Goal: Transaction & Acquisition: Purchase product/service

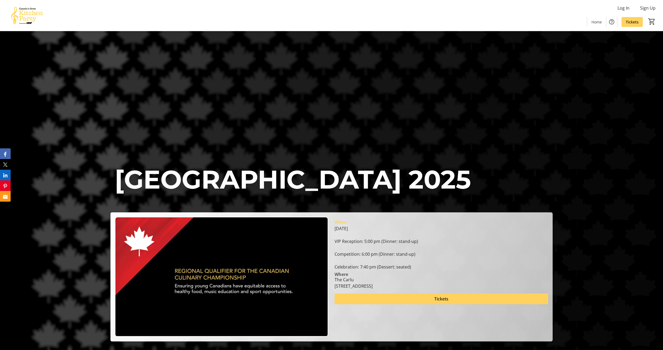
drag, startPoint x: 415, startPoint y: 255, endPoint x: 421, endPoint y: 258, distance: 7.0
click at [415, 256] on div "[DATE] VIP Reception: 5:00 pm (Dinner: stand-up) Competition: 6:00 pm (Dinner: …" at bounding box center [441, 247] width 213 height 45
drag, startPoint x: 430, startPoint y: 251, endPoint x: 447, endPoint y: 242, distance: 19.4
click at [447, 242] on div "[DATE] VIP Reception: 5:00 pm (Dinner: stand-up) Competition: 6:00 pm (Dinner: …" at bounding box center [441, 247] width 213 height 45
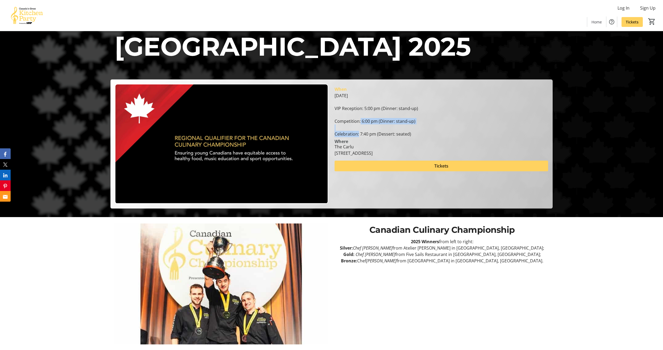
scroll to position [135, 0]
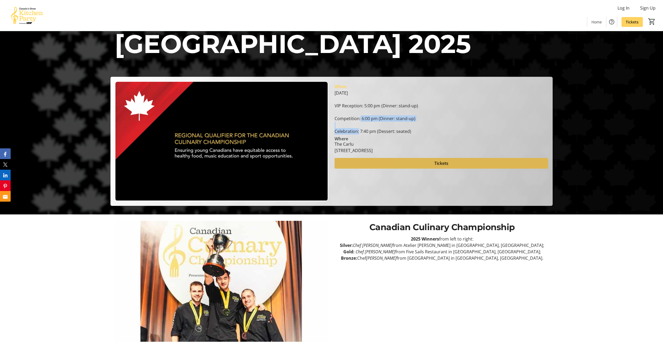
click at [438, 160] on span "Tickets" at bounding box center [441, 163] width 14 height 6
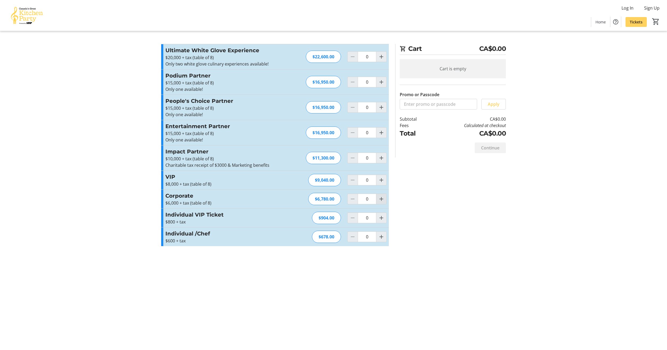
click at [381, 200] on mat-icon "Increment by one" at bounding box center [381, 199] width 6 height 6
type input "1"
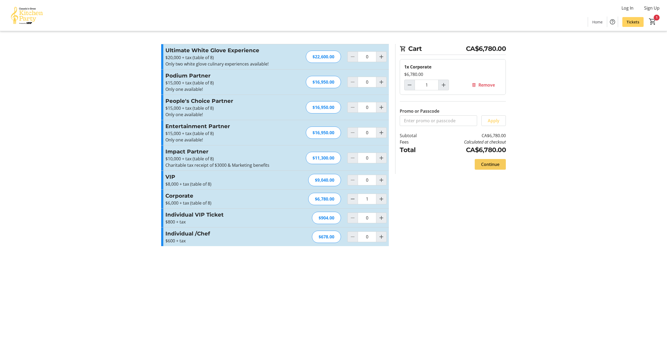
click at [490, 164] on span "Continue" at bounding box center [490, 164] width 18 height 6
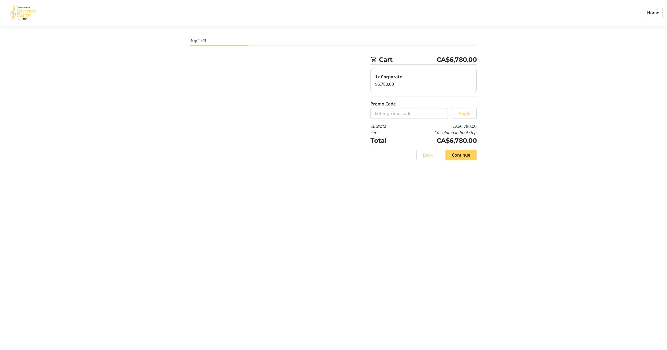
select select "CA"
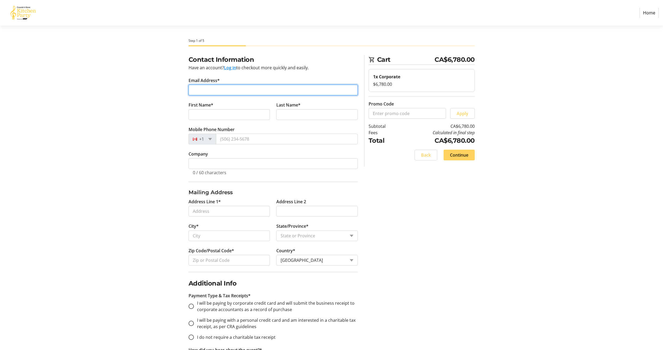
click at [209, 86] on input "Email Address*" at bounding box center [273, 90] width 169 height 11
type input "[EMAIL_ADDRESS][DOMAIN_NAME]"
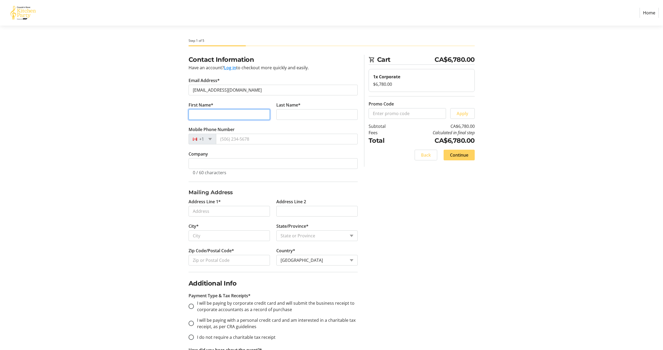
type input "[PERSON_NAME]"
type input "A [PERSON_NAME]"
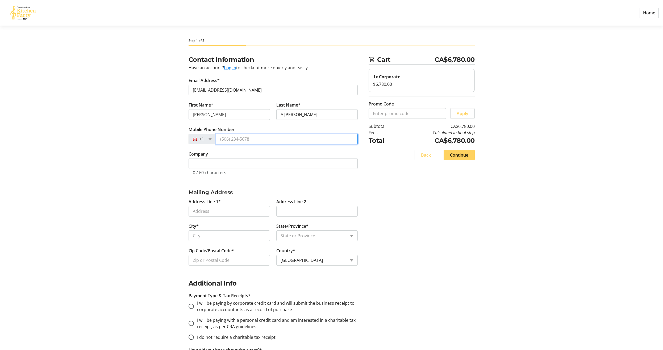
type input "[PHONE_NUMBER]"
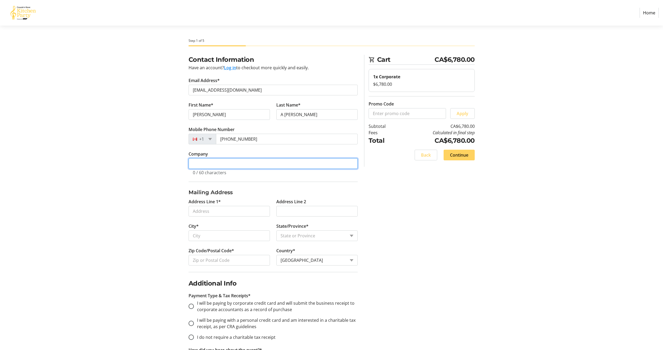
type input "Leaside"
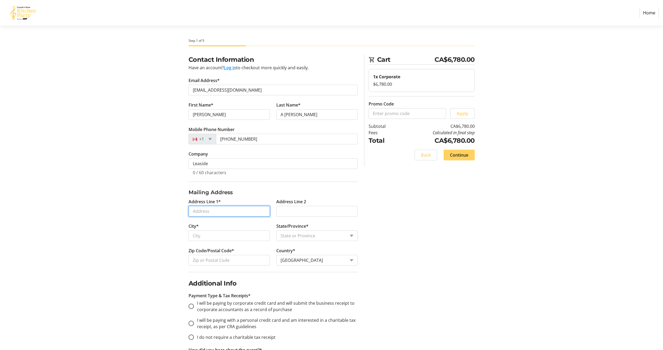
type input "[STREET_ADDRESS][PERSON_NAME]"
type input "false"
type input "[GEOGRAPHIC_DATA]"
select select "ON"
type input "M4C3B3"
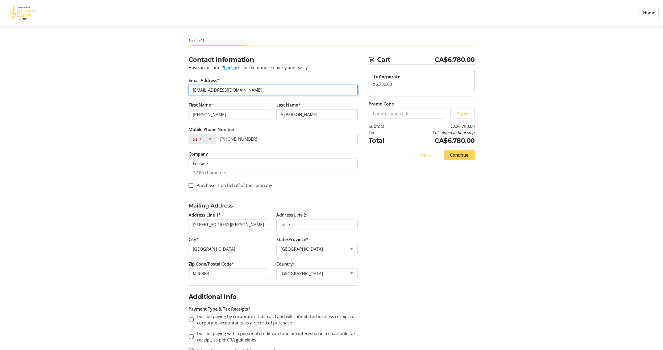
drag, startPoint x: 252, startPoint y: 88, endPoint x: 242, endPoint y: 116, distance: 29.6
click at [242, 116] on fieldset "Contact Information Have an account? Log in to checkout more quickly and easily…" at bounding box center [273, 125] width 169 height 140
type input "[EMAIL_ADDRESS][DOMAIN_NAME]"
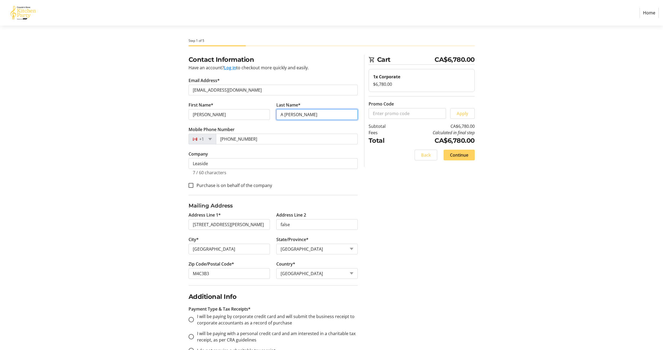
drag, startPoint x: 284, startPoint y: 115, endPoint x: 277, endPoint y: 116, distance: 6.4
click at [277, 116] on input "A [PERSON_NAME]" at bounding box center [316, 114] width 81 height 11
type input "[PERSON_NAME]"
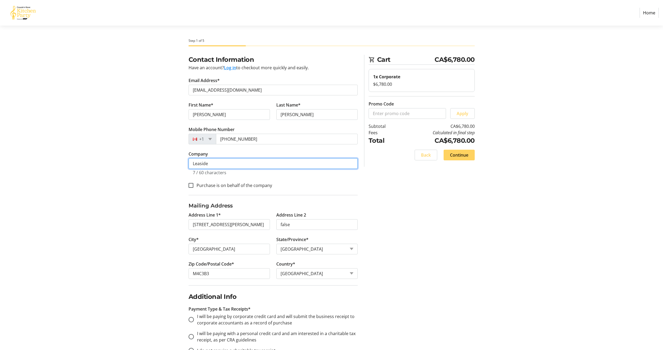
drag, startPoint x: 223, startPoint y: 164, endPoint x: 181, endPoint y: 164, distance: 42.0
click at [181, 164] on div "Contact Information Have an account? Log in to checkout more quickly and easily…" at bounding box center [331, 284] width 351 height 459
type input "yourhere inc."
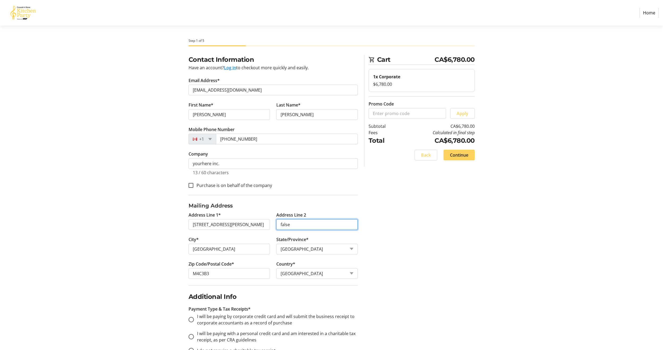
drag, startPoint x: 312, startPoint y: 221, endPoint x: 272, endPoint y: 221, distance: 40.4
click at [272, 221] on div "Address Line 1* 18 [PERSON_NAME] Drive Address Line 2 false City* [GEOGRAPHIC_D…" at bounding box center [273, 248] width 176 height 73
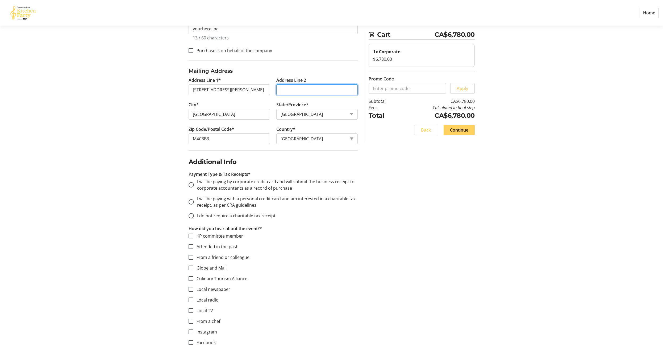
scroll to position [135, 0]
click at [192, 201] on input "I will be paying with a personal credit card and am interested in a charitable …" at bounding box center [191, 200] width 5 height 5
radio input "true"
click at [190, 245] on input "Attended in the past" at bounding box center [191, 245] width 5 height 5
checkbox input "true"
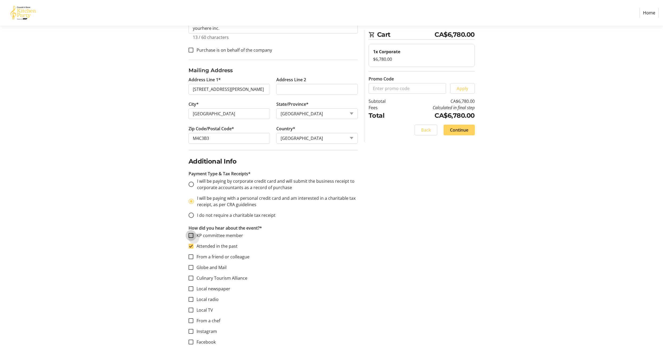
click at [192, 235] on input "KP committee member" at bounding box center [191, 235] width 5 height 5
checkbox input "true"
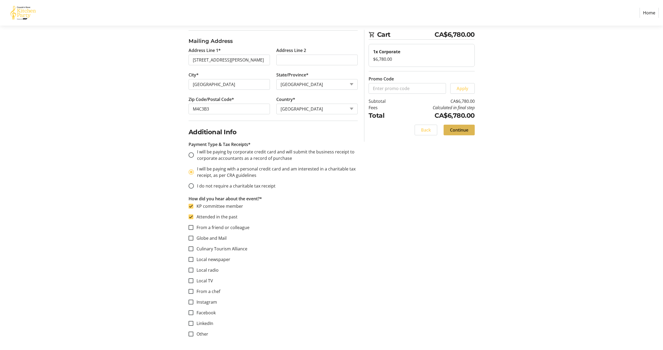
click at [461, 127] on span "Continue" at bounding box center [459, 130] width 18 height 6
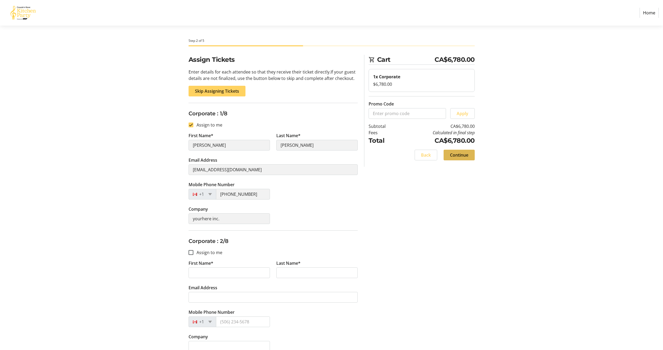
click at [467, 154] on span "Continue" at bounding box center [459, 155] width 18 height 6
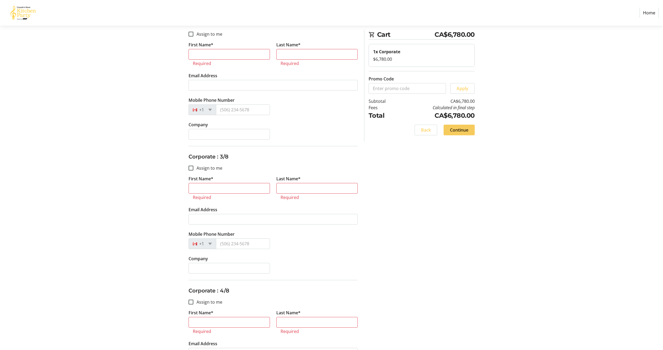
scroll to position [226, 0]
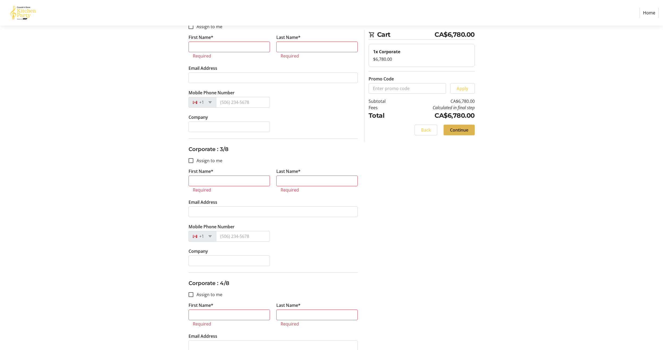
click at [459, 130] on span "Continue" at bounding box center [459, 130] width 18 height 6
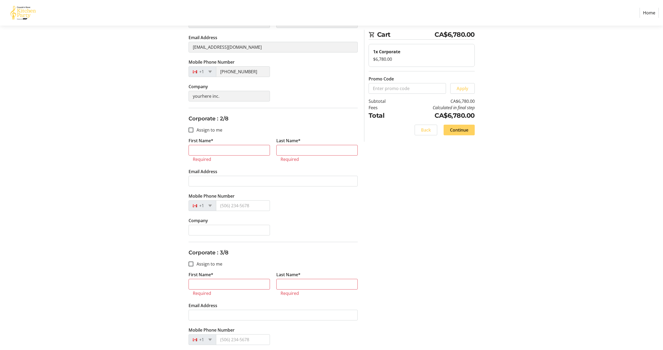
scroll to position [0, 0]
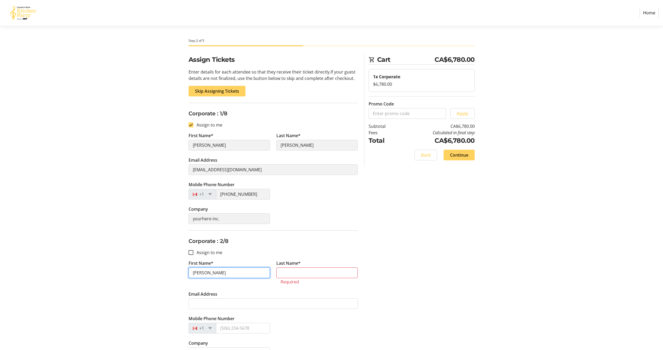
type input "[PERSON_NAME]"
click at [277, 269] on input "Last Name*" at bounding box center [316, 272] width 81 height 11
click at [191, 255] on div at bounding box center [191, 252] width 13 height 13
checkbox input "true"
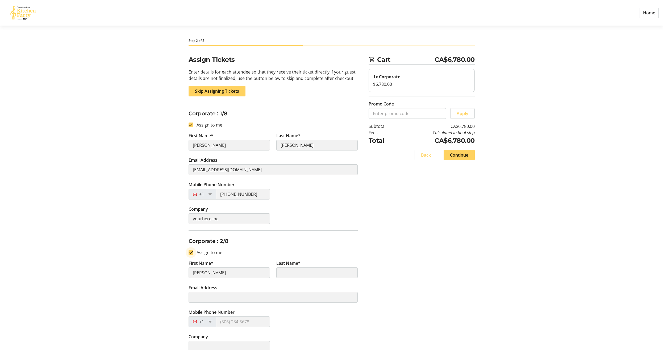
type input "[PERSON_NAME]"
type input "[EMAIL_ADDRESS][DOMAIN_NAME]"
type input "[PHONE_NUMBER]"
type input "yourhere inc."
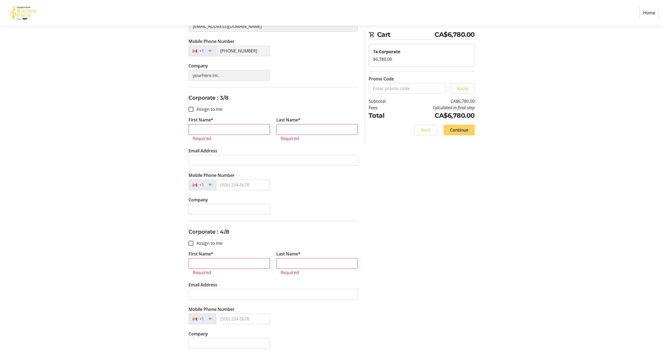
scroll to position [277, 0]
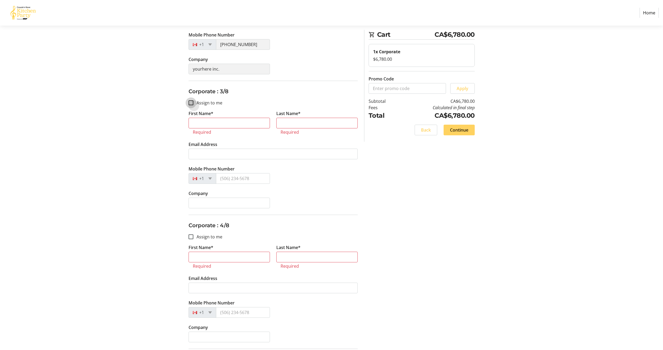
click at [192, 104] on input "Assign to me" at bounding box center [191, 102] width 5 height 5
checkbox input "true"
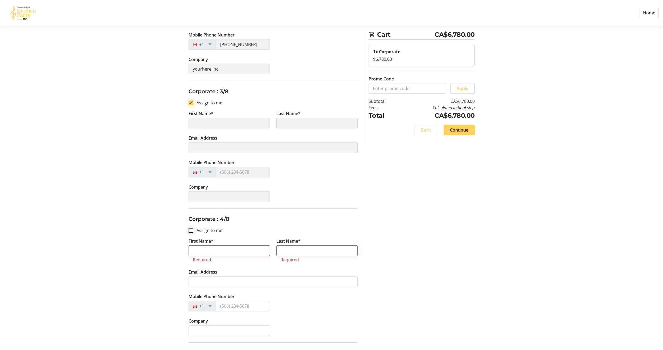
type input "[PERSON_NAME]"
type input "[EMAIL_ADDRESS][DOMAIN_NAME]"
type input "[PHONE_NUMBER]"
type input "yourhere inc."
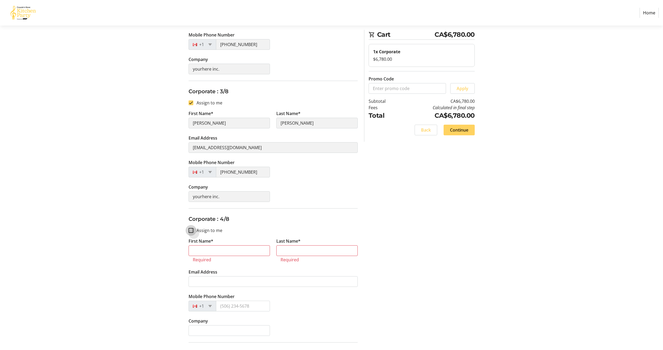
click at [192, 230] on input "Assign to me" at bounding box center [191, 230] width 5 height 5
checkbox input "true"
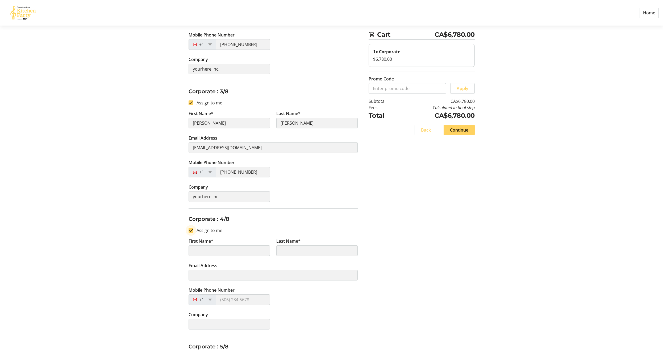
type input "[PERSON_NAME]"
type input "[EMAIL_ADDRESS][DOMAIN_NAME]"
type input "[PHONE_NUMBER]"
type input "yourhere inc."
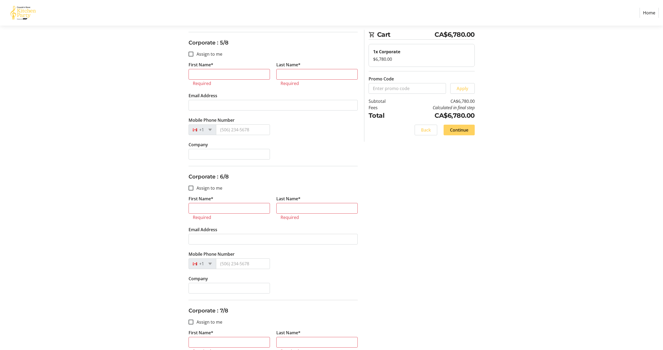
scroll to position [579, 0]
click at [192, 55] on input "Assign to me" at bounding box center [191, 55] width 5 height 5
checkbox input "true"
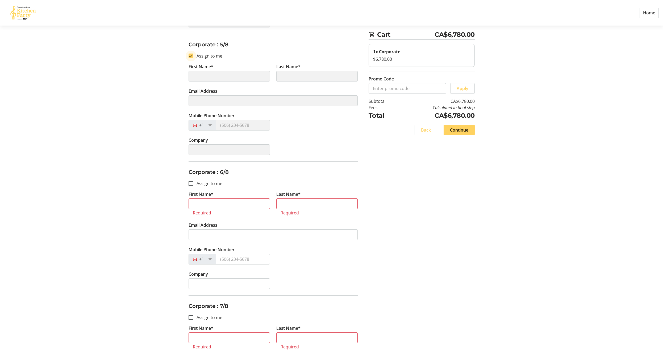
type input "[PERSON_NAME]"
type input "[EMAIL_ADDRESS][DOMAIN_NAME]"
type input "[PHONE_NUMBER]"
type input "yourhere inc."
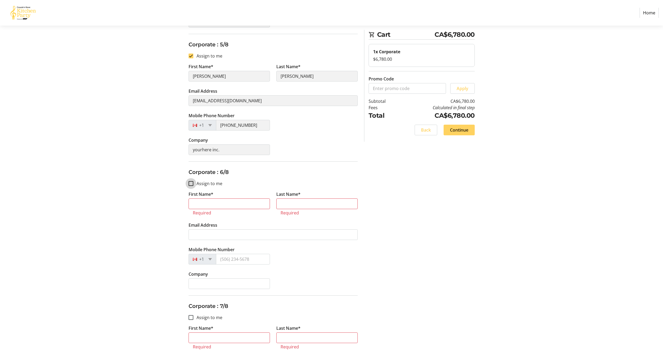
click at [192, 182] on input "Assign to me" at bounding box center [191, 183] width 5 height 5
checkbox input "true"
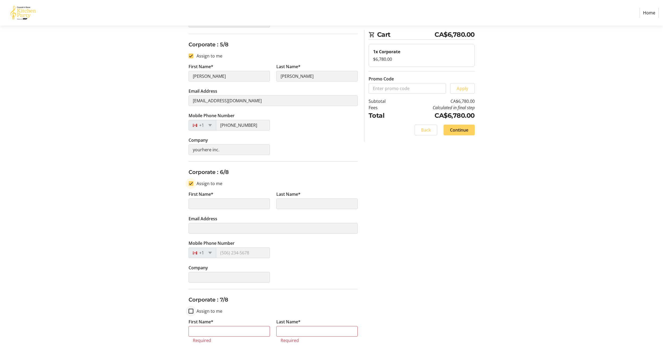
type input "[PERSON_NAME]"
type input "[EMAIL_ADDRESS][DOMAIN_NAME]"
type input "[PHONE_NUMBER]"
type input "yourhere inc."
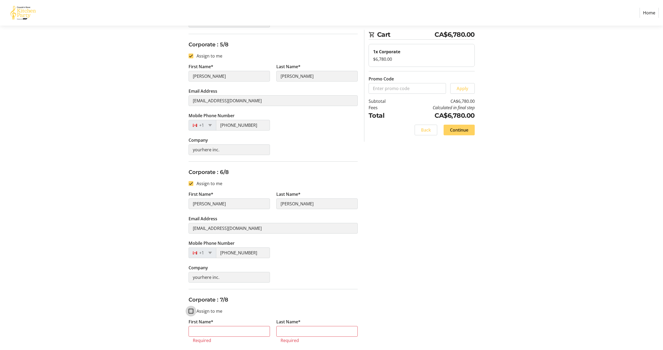
click at [192, 311] on input "Assign to me" at bounding box center [191, 310] width 5 height 5
checkbox input "true"
type input "[PERSON_NAME]"
type input "[EMAIL_ADDRESS][DOMAIN_NAME]"
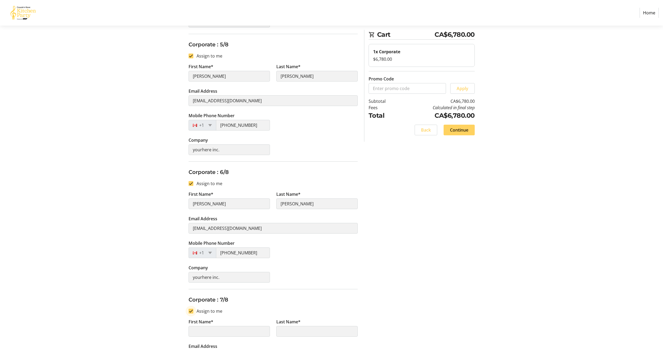
type input "[PHONE_NUMBER]"
type input "yourhere inc."
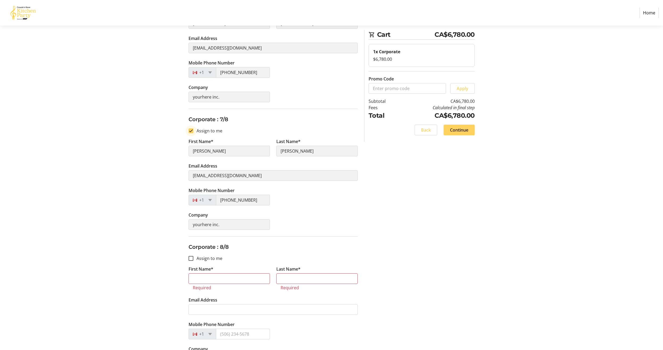
scroll to position [760, 0]
click at [191, 258] on input "Assign to me" at bounding box center [191, 257] width 5 height 5
checkbox input "true"
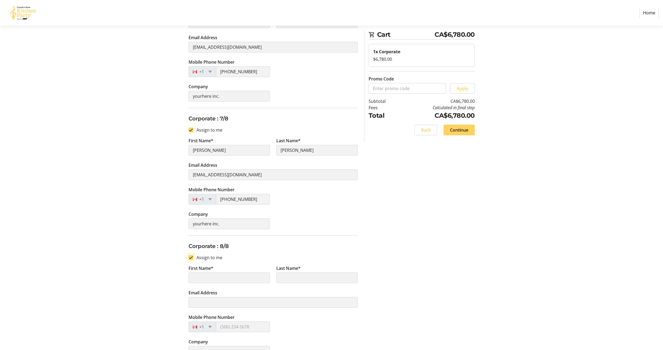
type input "[PERSON_NAME]"
type input "[EMAIL_ADDRESS][DOMAIN_NAME]"
type input "[PHONE_NUMBER]"
type input "yourhere inc."
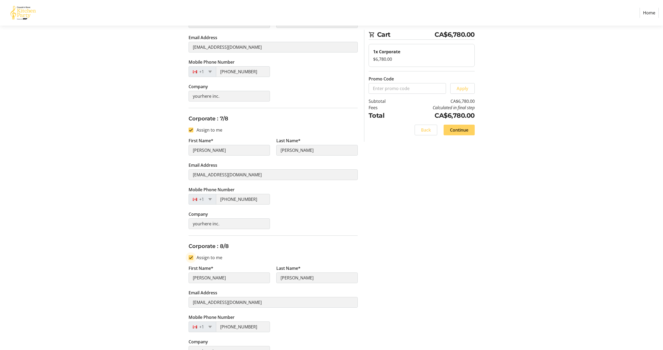
scroll to position [773, 0]
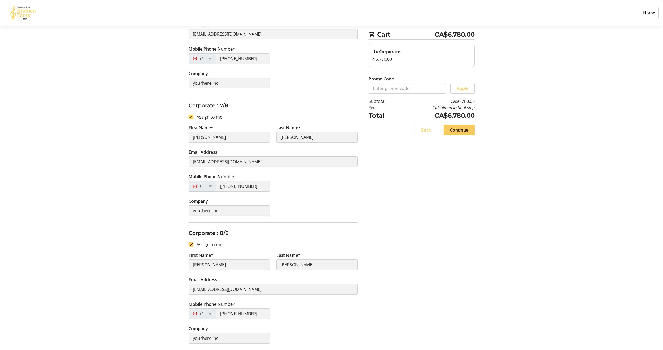
click at [460, 129] on span "Continue" at bounding box center [459, 130] width 18 height 6
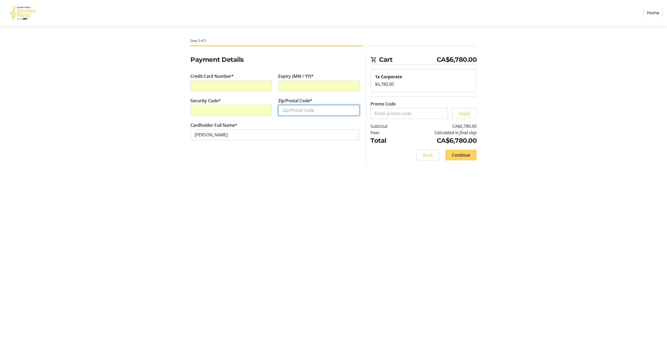
click at [296, 110] on input "Zip/Postal Code*" at bounding box center [318, 110] width 81 height 11
type input "m4c3b3"
click at [468, 158] on span "Continue" at bounding box center [461, 155] width 18 height 6
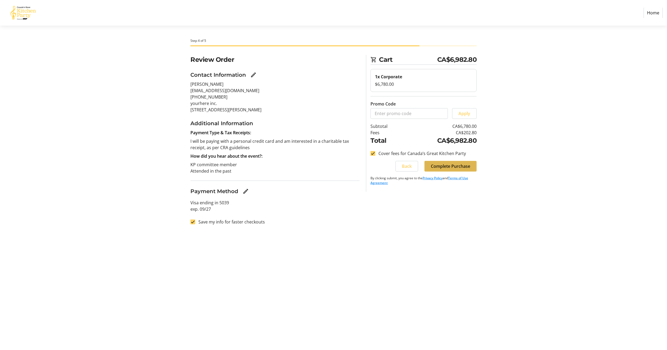
click at [459, 165] on span "Complete Purchase" at bounding box center [450, 166] width 39 height 6
